Goal: Transaction & Acquisition: Subscribe to service/newsletter

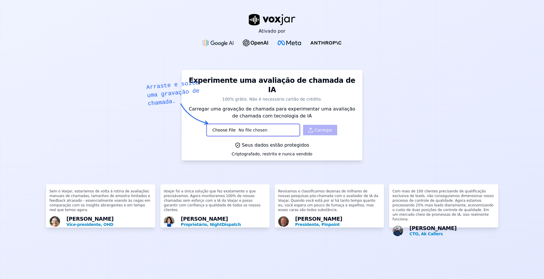
click at [270, 18] on img at bounding box center [272, 19] width 47 height 11
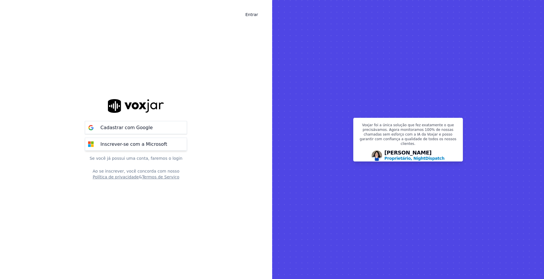
click at [134, 145] on p "Inscrever-se com a Microsoft" at bounding box center [133, 144] width 67 height 7
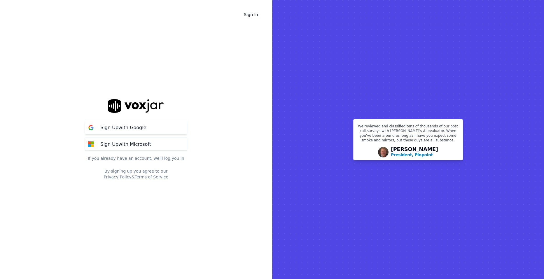
click at [125, 127] on p "Sign Up with Google" at bounding box center [123, 127] width 46 height 7
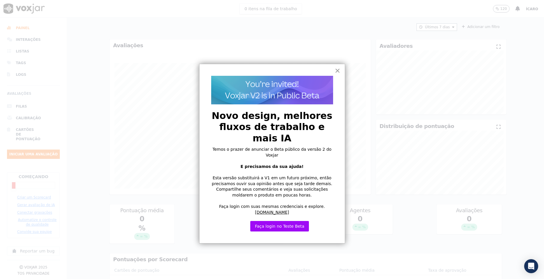
click at [337, 72] on button "×" at bounding box center [338, 70] width 6 height 9
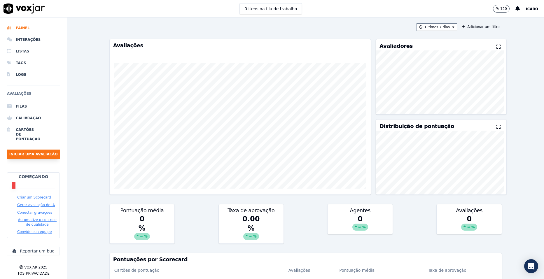
click at [35, 157] on button "Iniciar uma avaliação" at bounding box center [33, 154] width 53 height 9
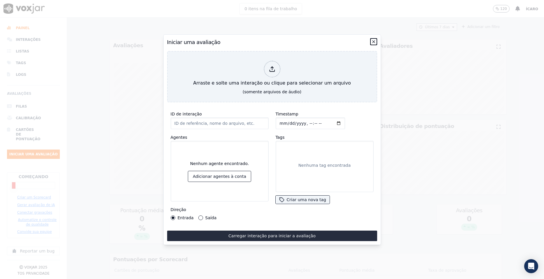
click at [375, 39] on icon "button" at bounding box center [373, 41] width 5 height 5
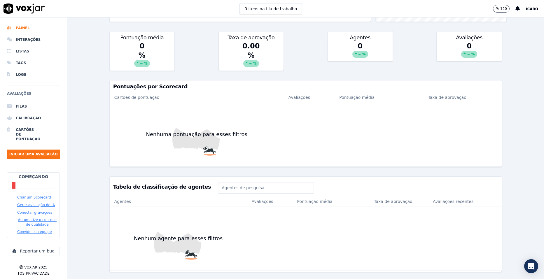
scroll to position [190, 0]
